Goal: Find specific page/section: Find specific page/section

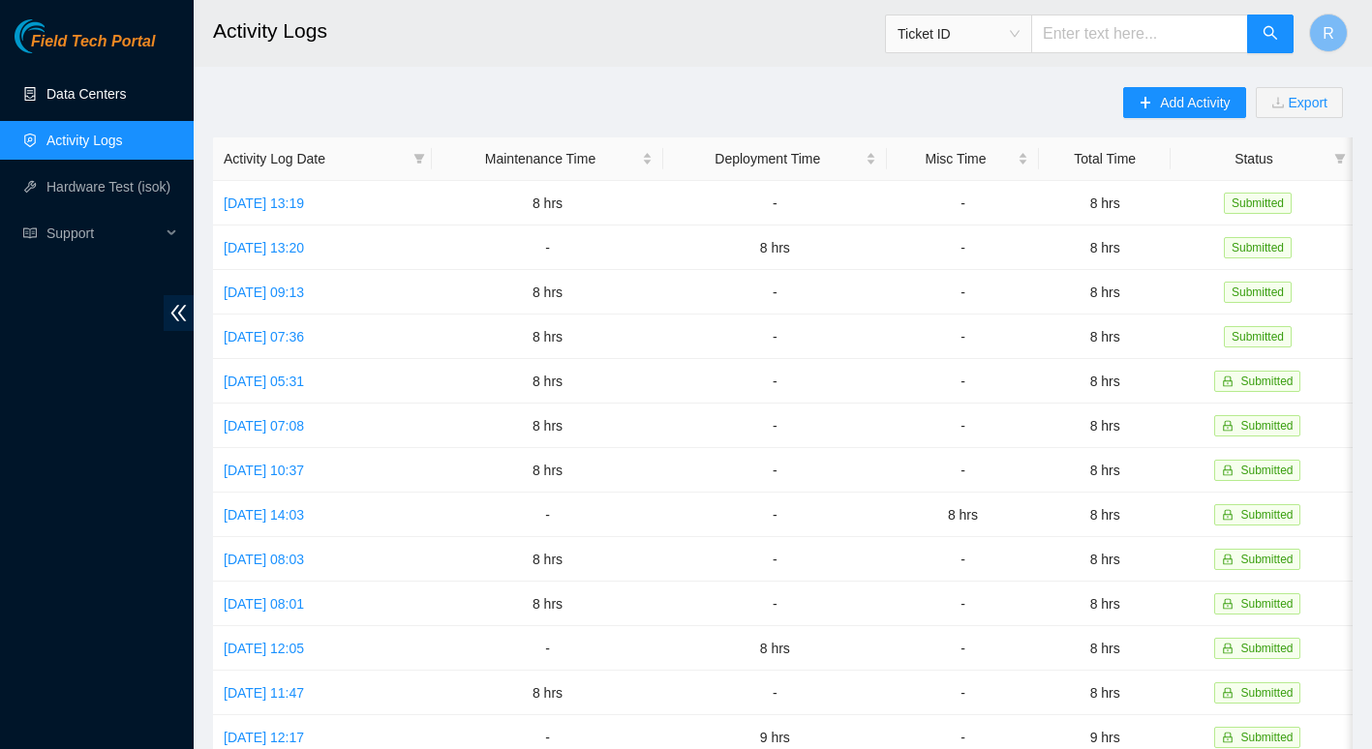
click at [92, 88] on link "Data Centers" at bounding box center [85, 93] width 79 height 15
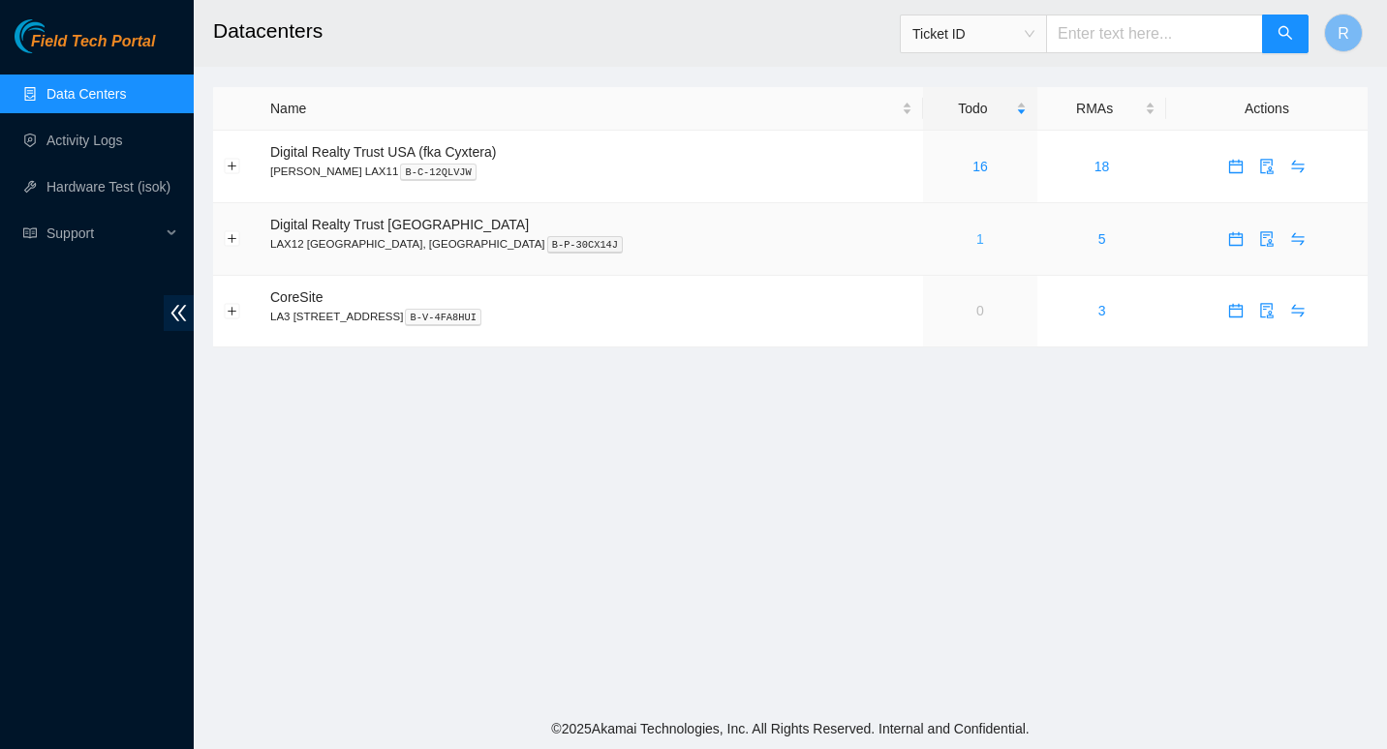
click at [976, 234] on link "1" at bounding box center [980, 238] width 8 height 15
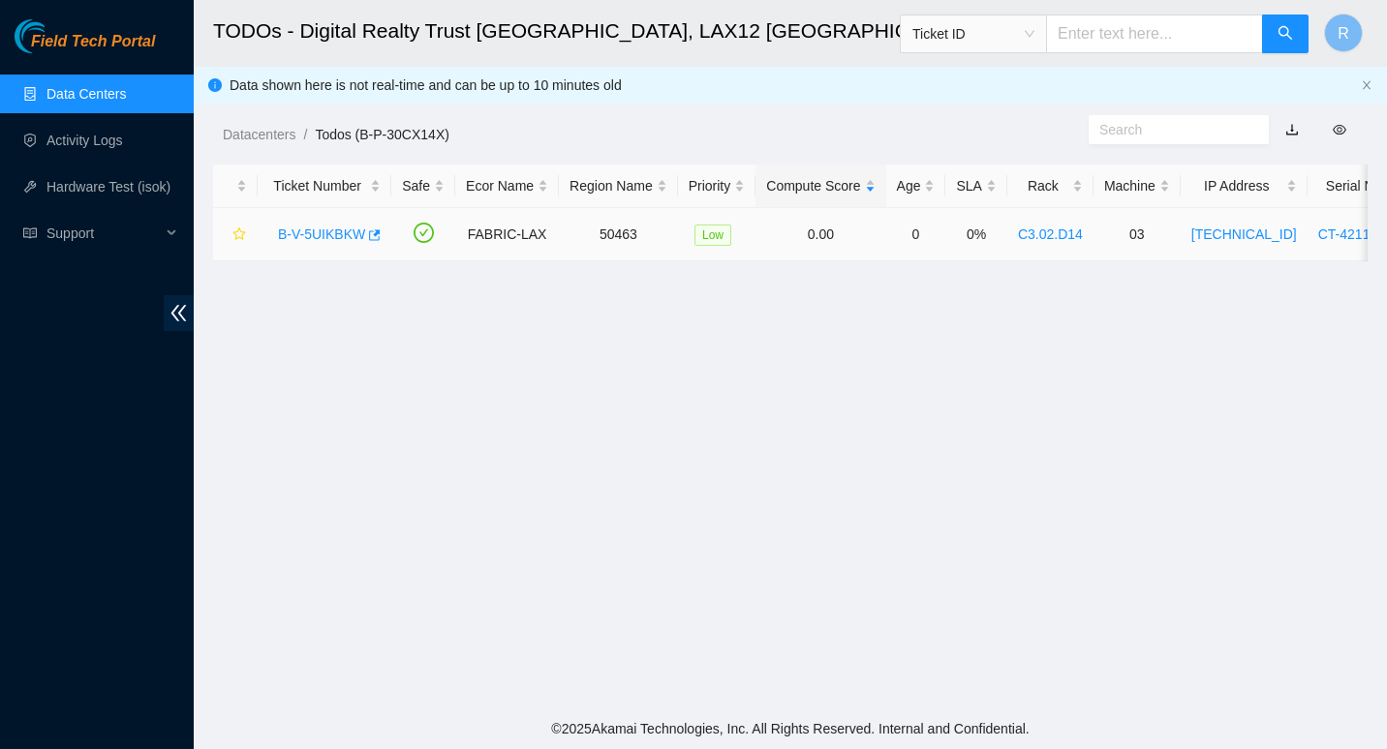
click at [307, 229] on link "B-V-5UIKBKW" at bounding box center [321, 234] width 87 height 15
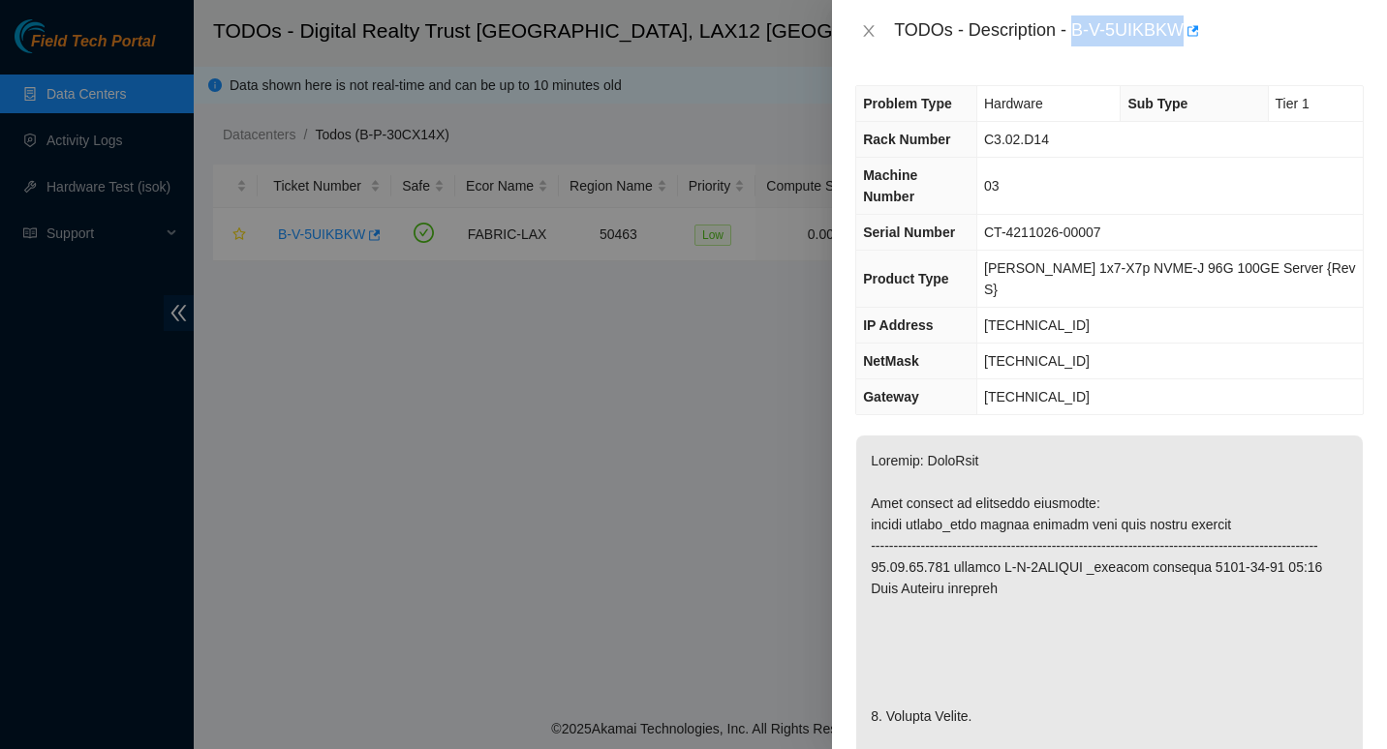
drag, startPoint x: 1077, startPoint y: 29, endPoint x: 1180, endPoint y: 20, distance: 104.0
click at [1180, 20] on div "TODOs - Description - B-V-5UIKBKW" at bounding box center [1129, 30] width 470 height 31
copy div "B-V-5UIKBKW"
